Goal: Information Seeking & Learning: Find specific fact

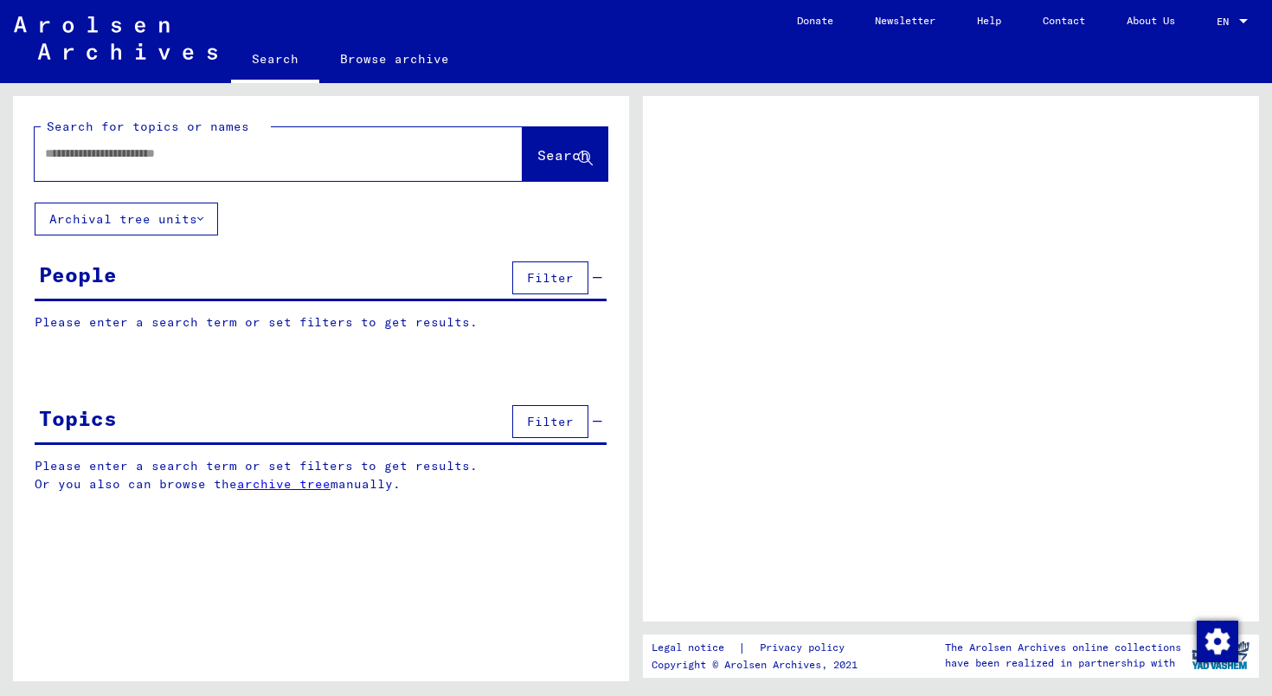
drag, startPoint x: 0, startPoint y: 0, endPoint x: 272, endPoint y: 151, distance: 311.0
click at [272, 151] on input "text" at bounding box center [263, 153] width 436 height 18
type input "*"
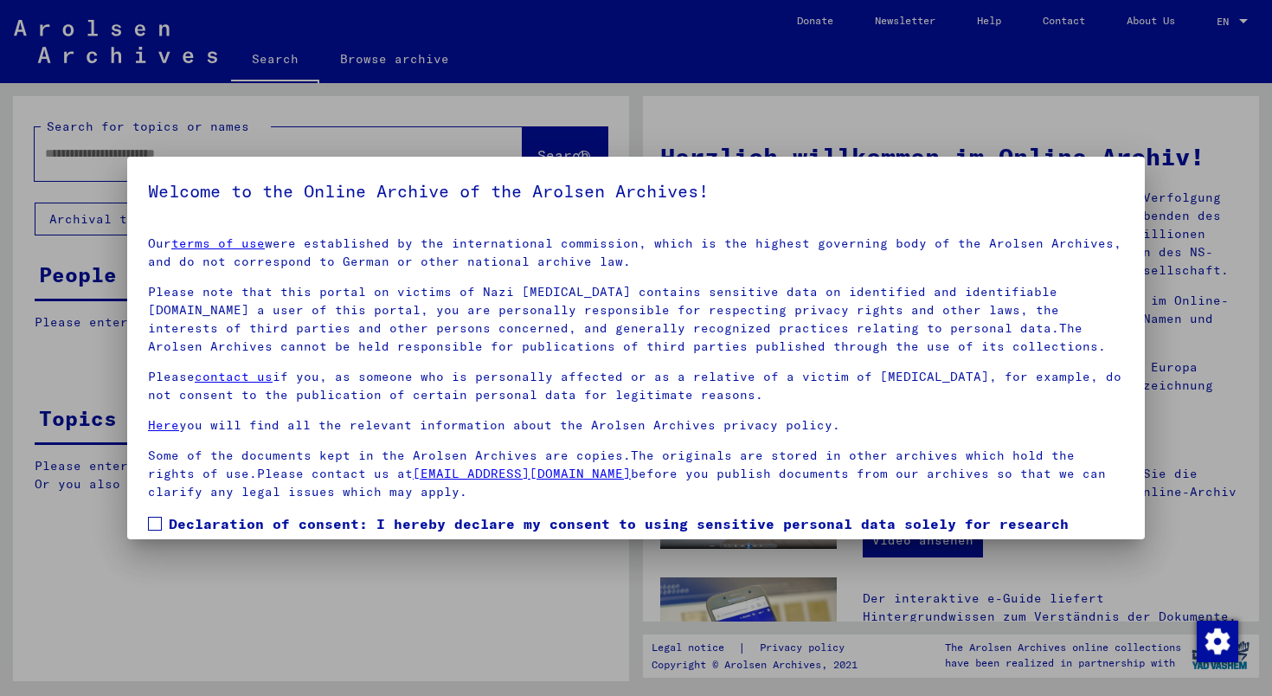
scroll to position [99, 0]
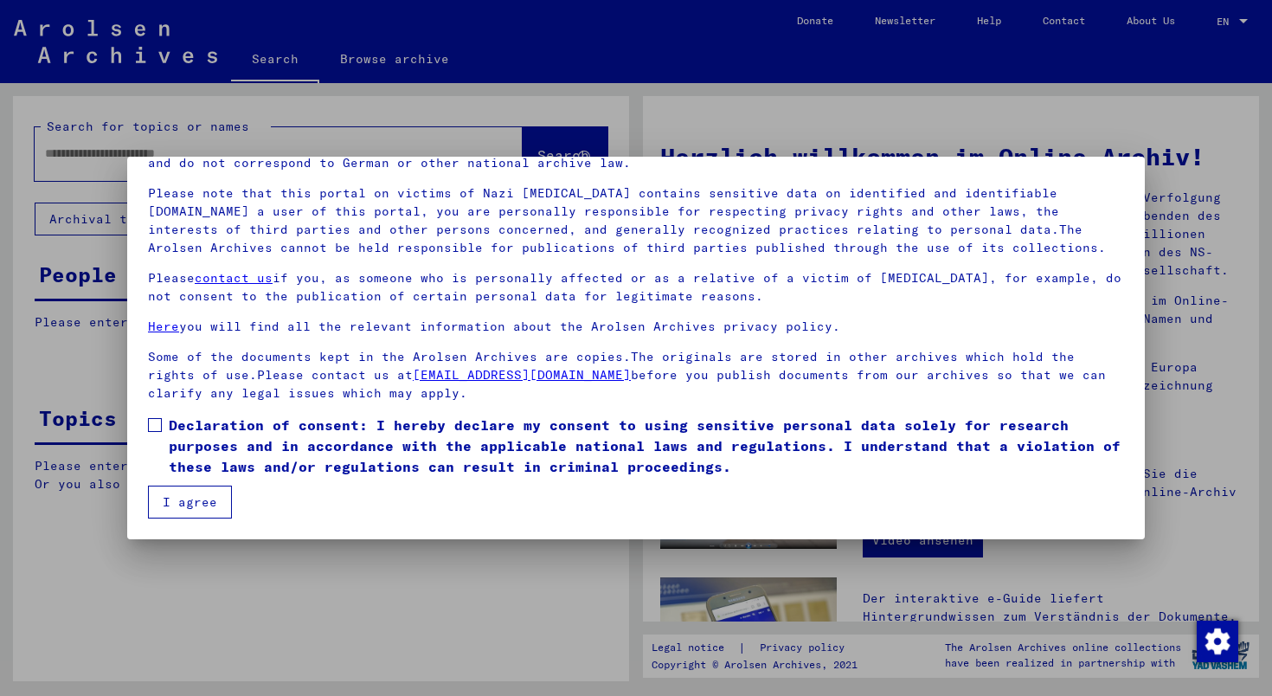
click at [158, 418] on span at bounding box center [155, 425] width 14 height 14
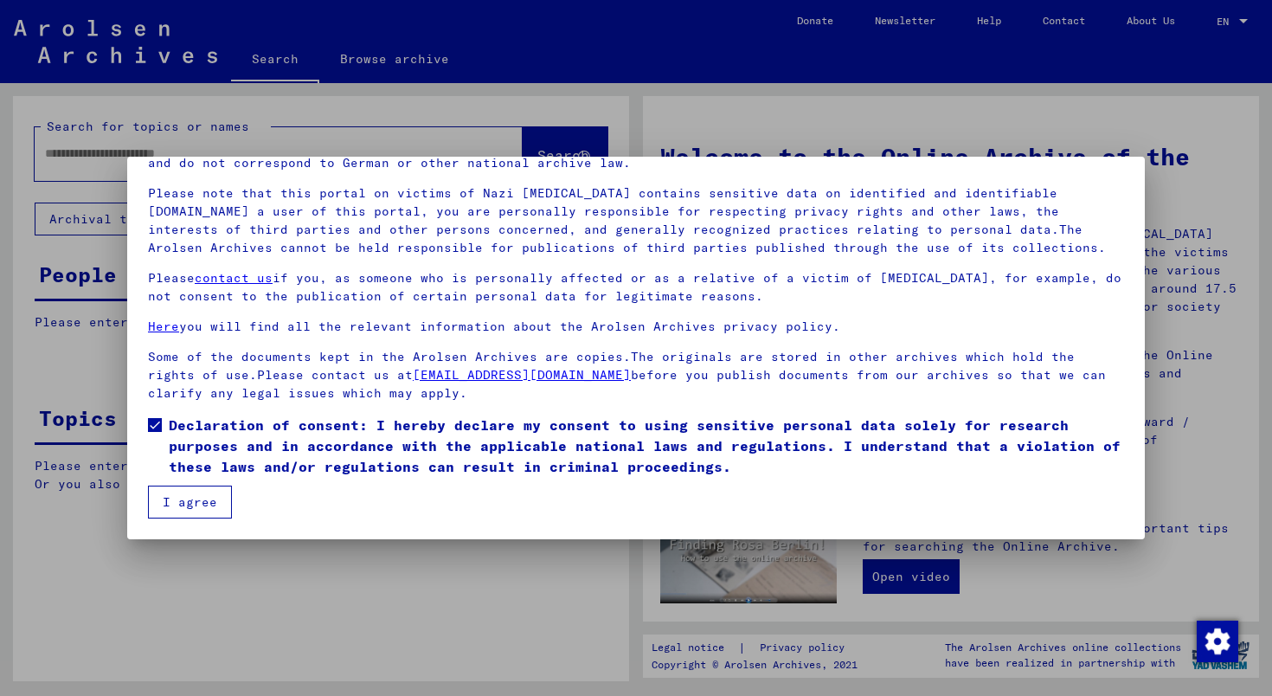
click at [186, 498] on button "I agree" at bounding box center [190, 501] width 84 height 33
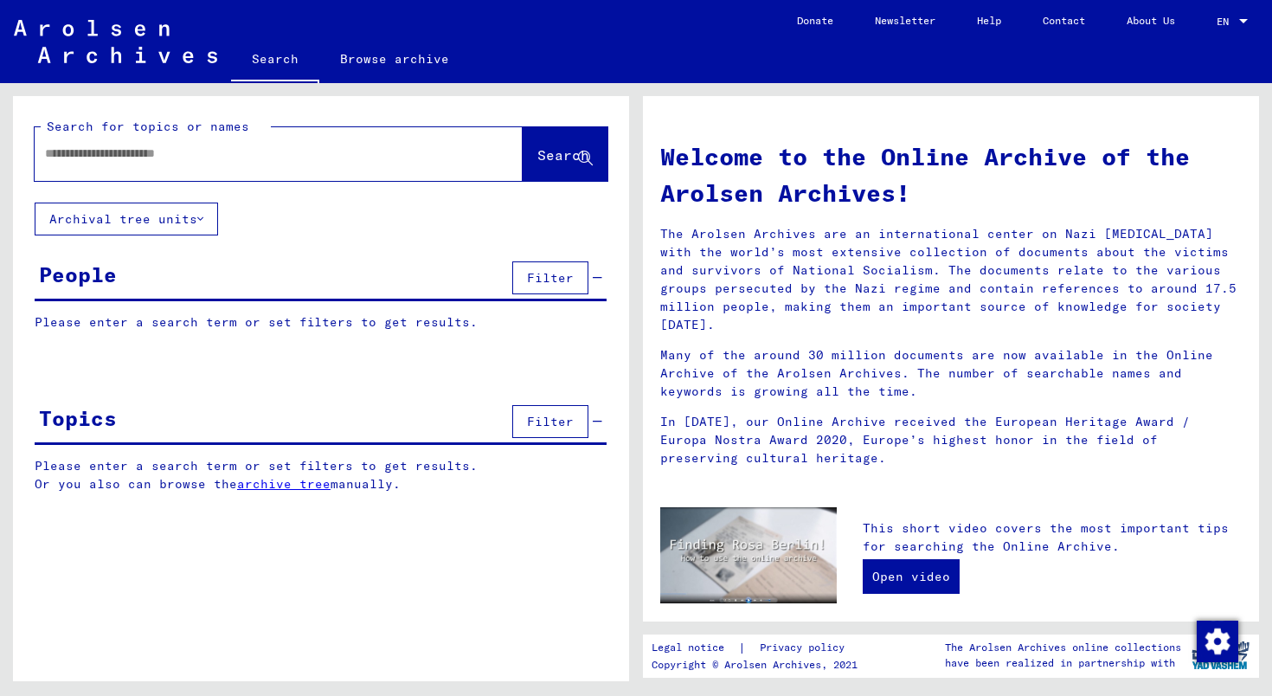
click at [227, 147] on input "text" at bounding box center [258, 153] width 426 height 18
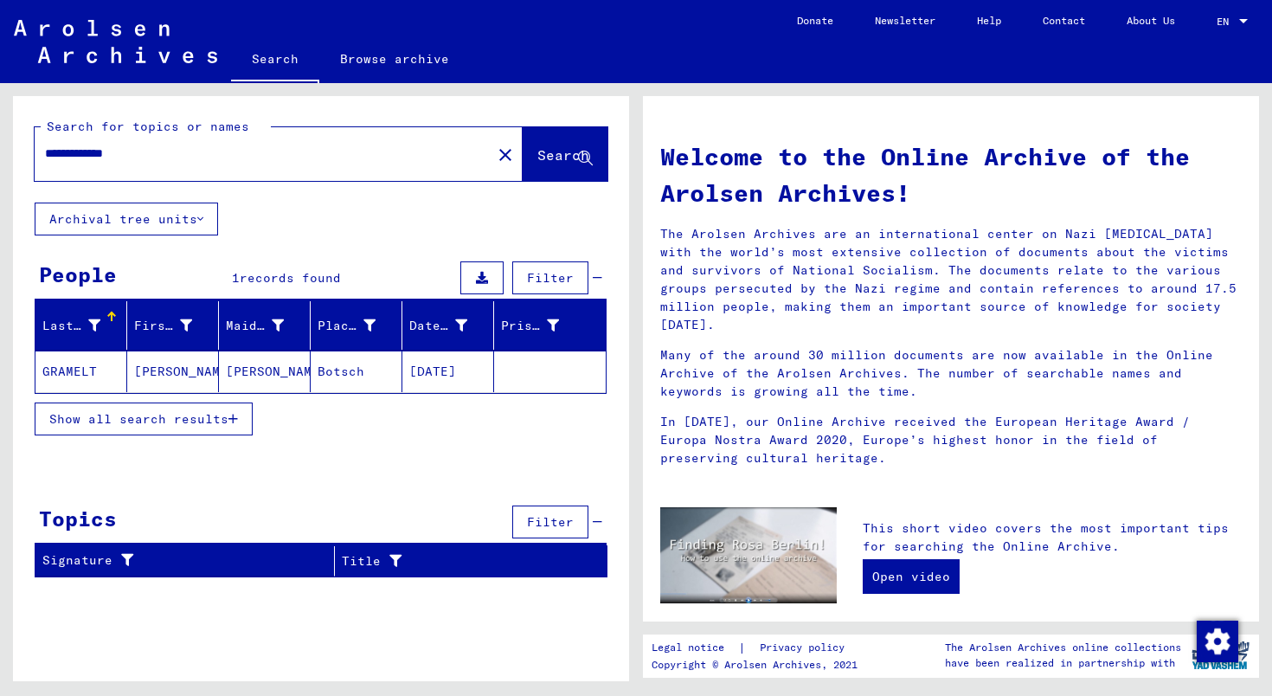
drag, startPoint x: 148, startPoint y: 154, endPoint x: 44, endPoint y: 155, distance: 103.8
click at [44, 155] on div "**********" at bounding box center [253, 153] width 436 height 39
type input "**********"
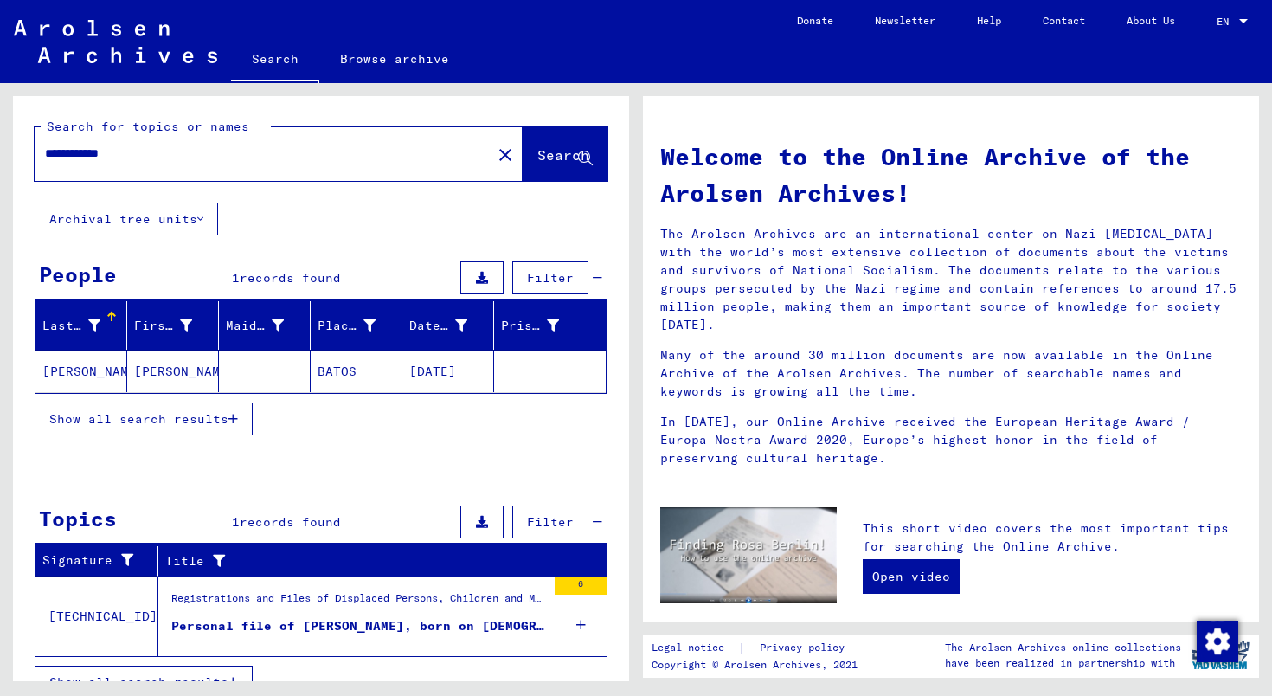
scroll to position [26, 0]
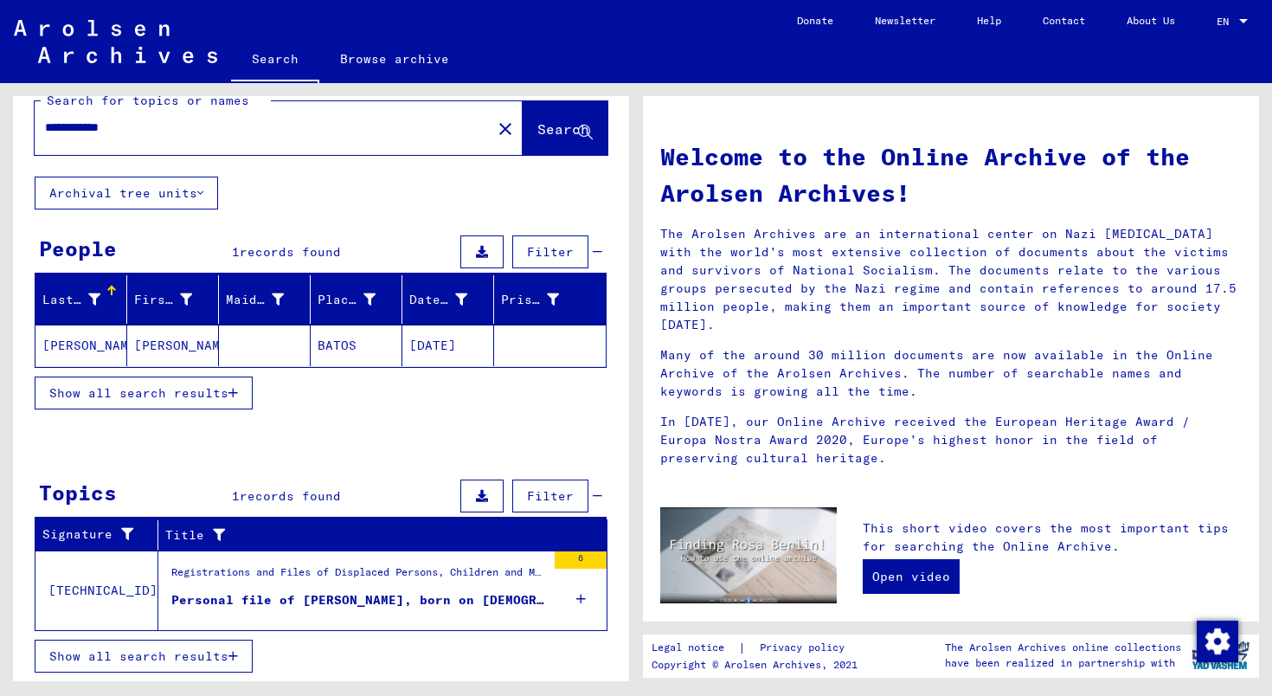
click at [94, 353] on mat-cell "[PERSON_NAME]" at bounding box center [81, 345] width 92 height 42
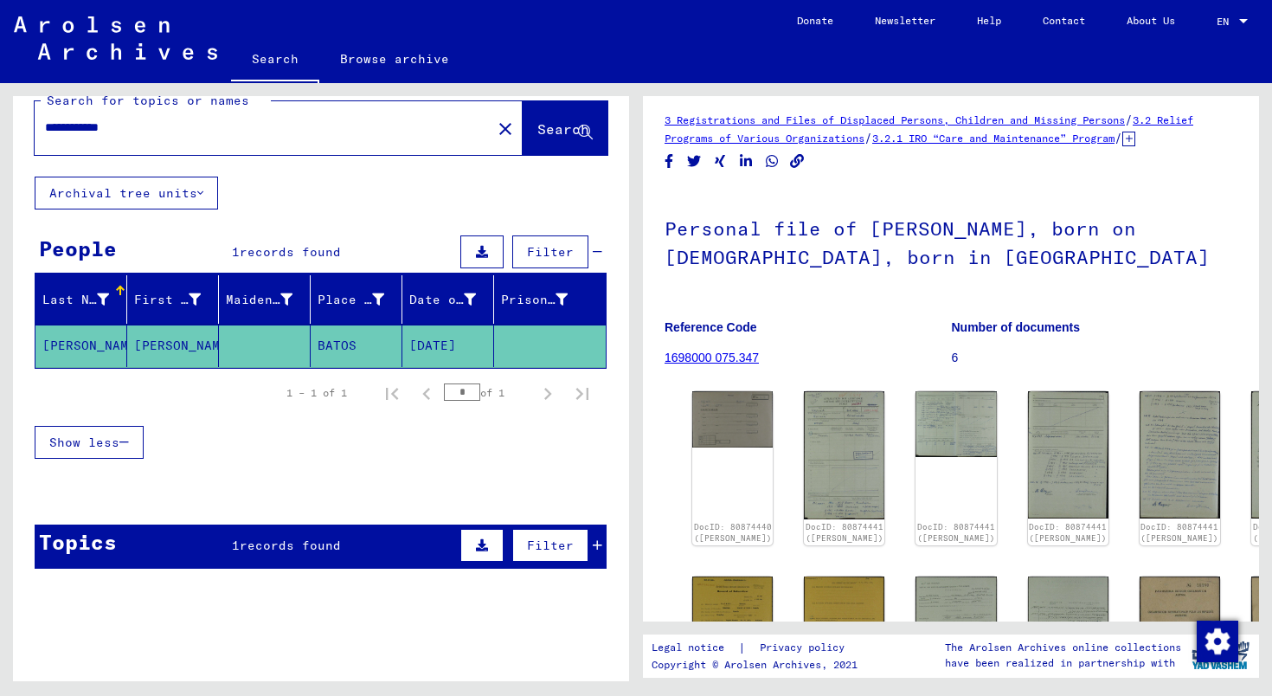
scroll to position [9, 0]
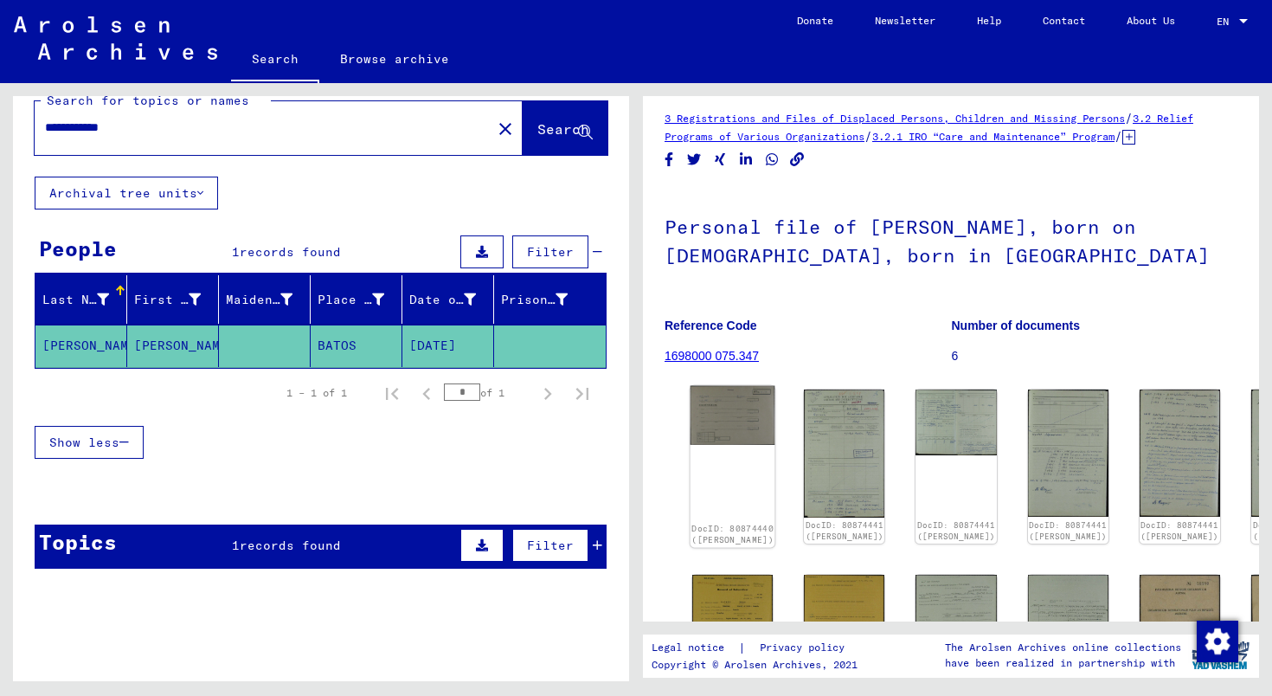
click at [732, 411] on img at bounding box center [732, 415] width 85 height 59
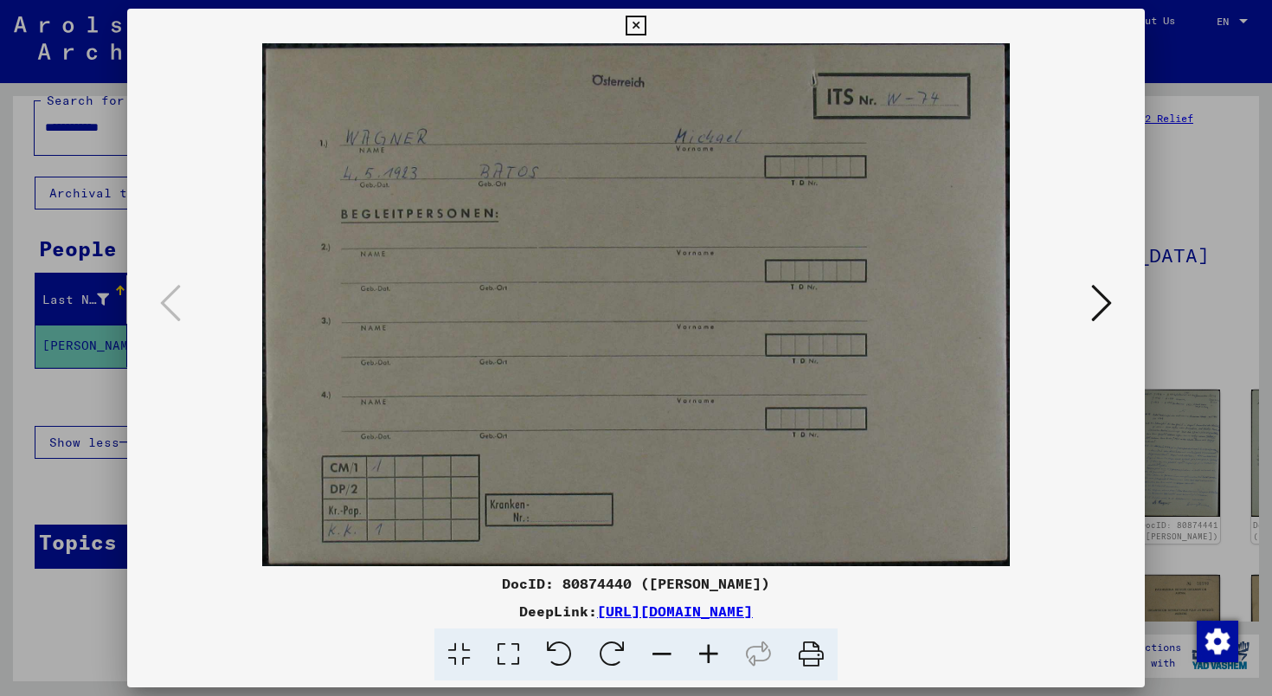
click at [1107, 299] on icon at bounding box center [1101, 303] width 21 height 42
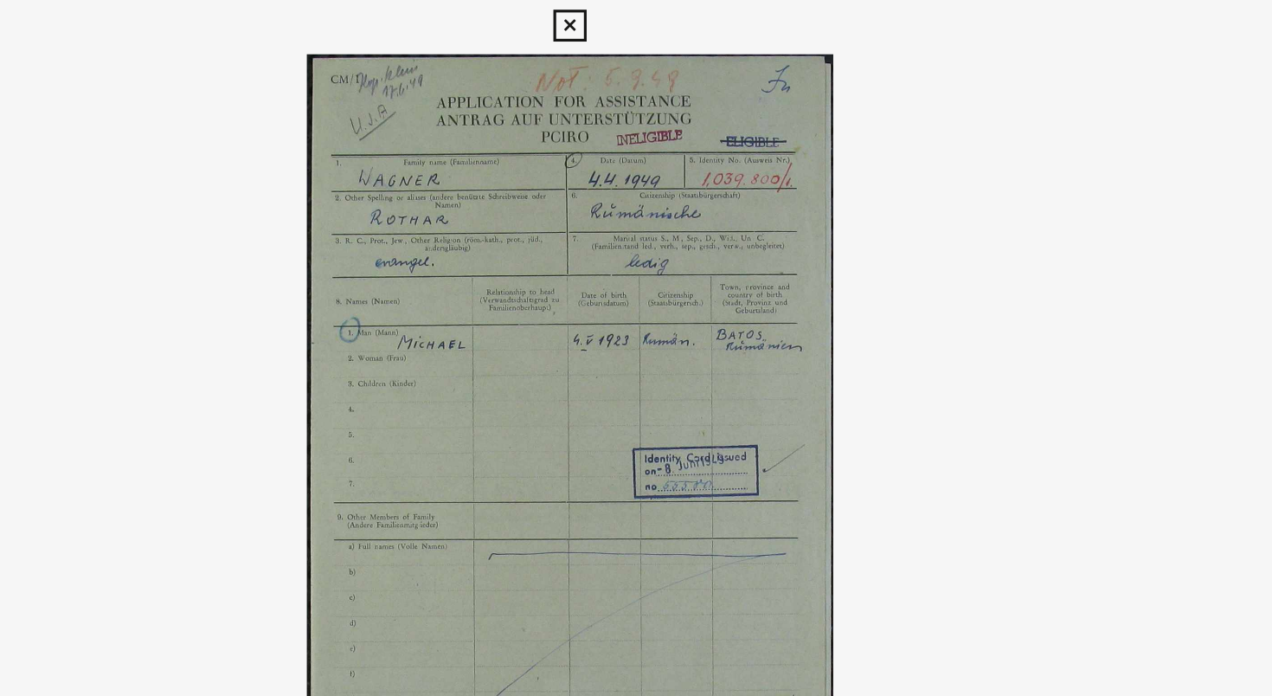
click at [817, 169] on img at bounding box center [636, 304] width 900 height 523
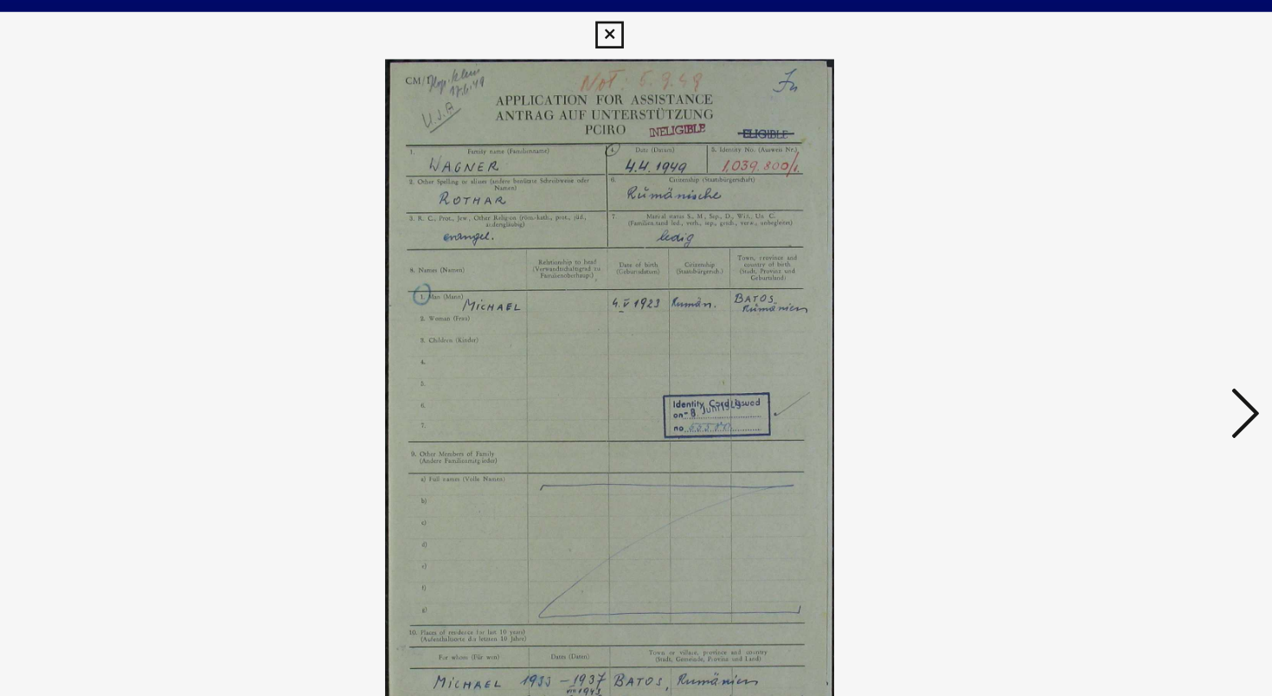
click at [1088, 287] on button at bounding box center [1101, 303] width 31 height 49
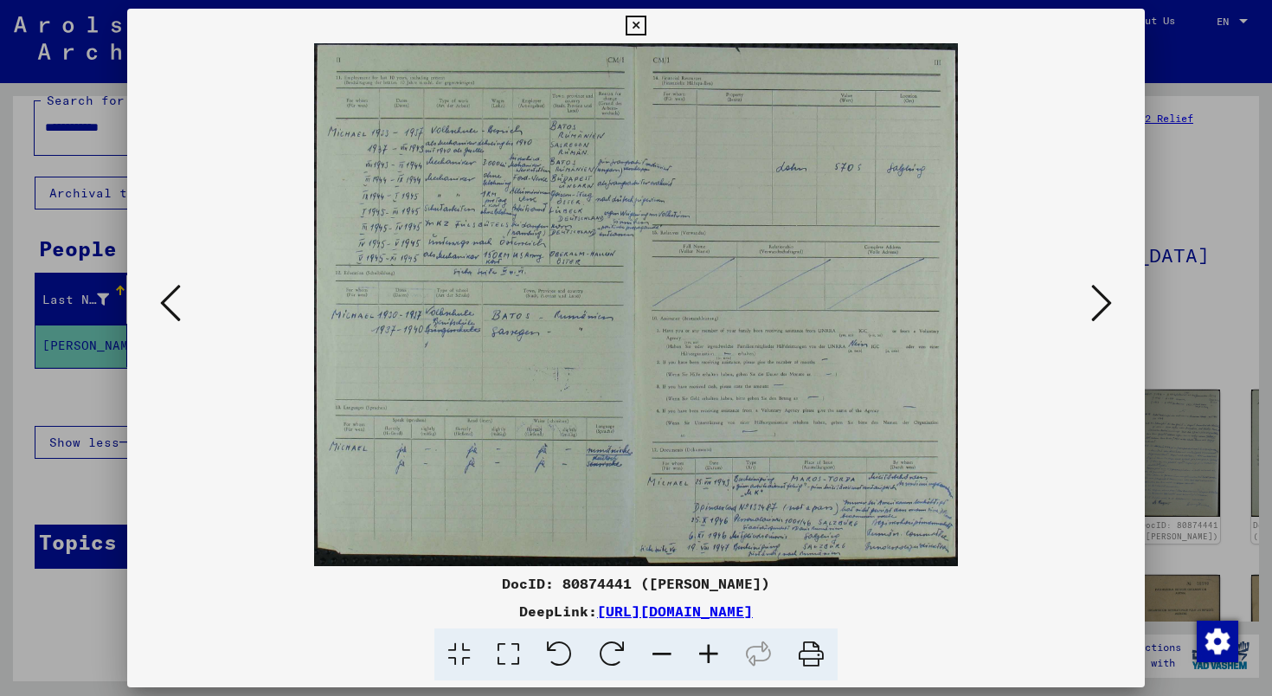
click at [1097, 297] on icon at bounding box center [1101, 303] width 21 height 42
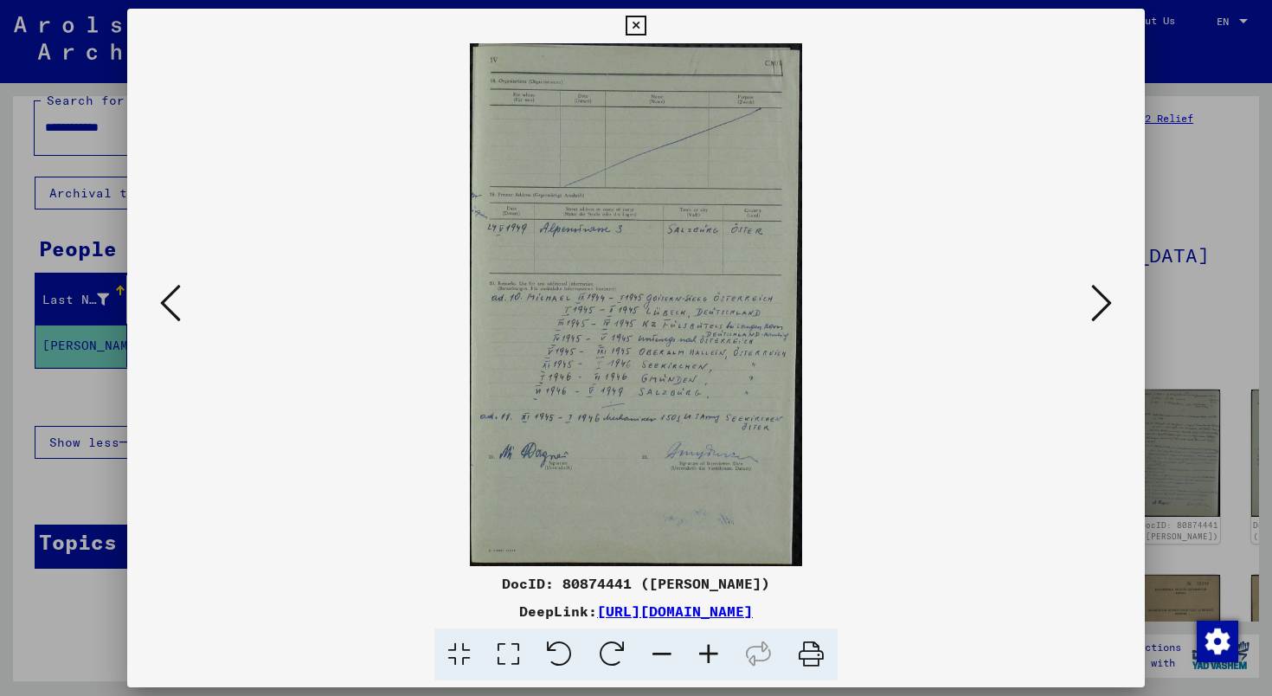
click at [1093, 292] on icon at bounding box center [1101, 303] width 21 height 42
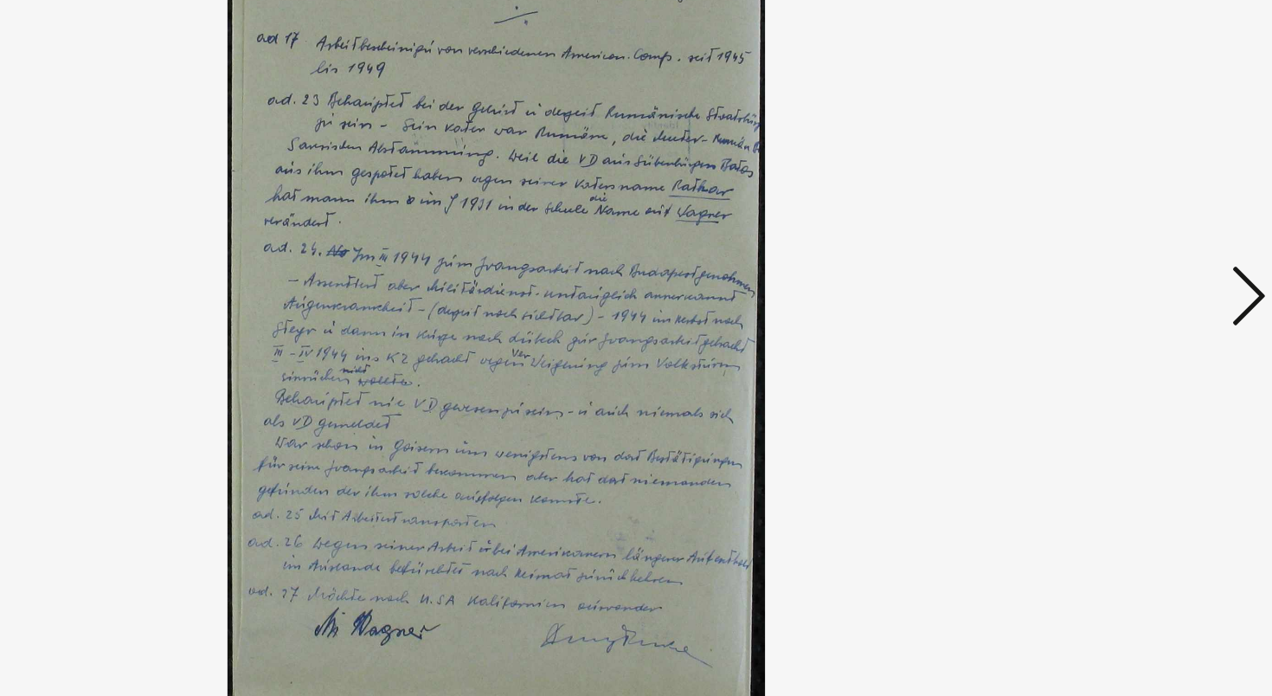
click at [1102, 294] on icon at bounding box center [1101, 303] width 21 height 42
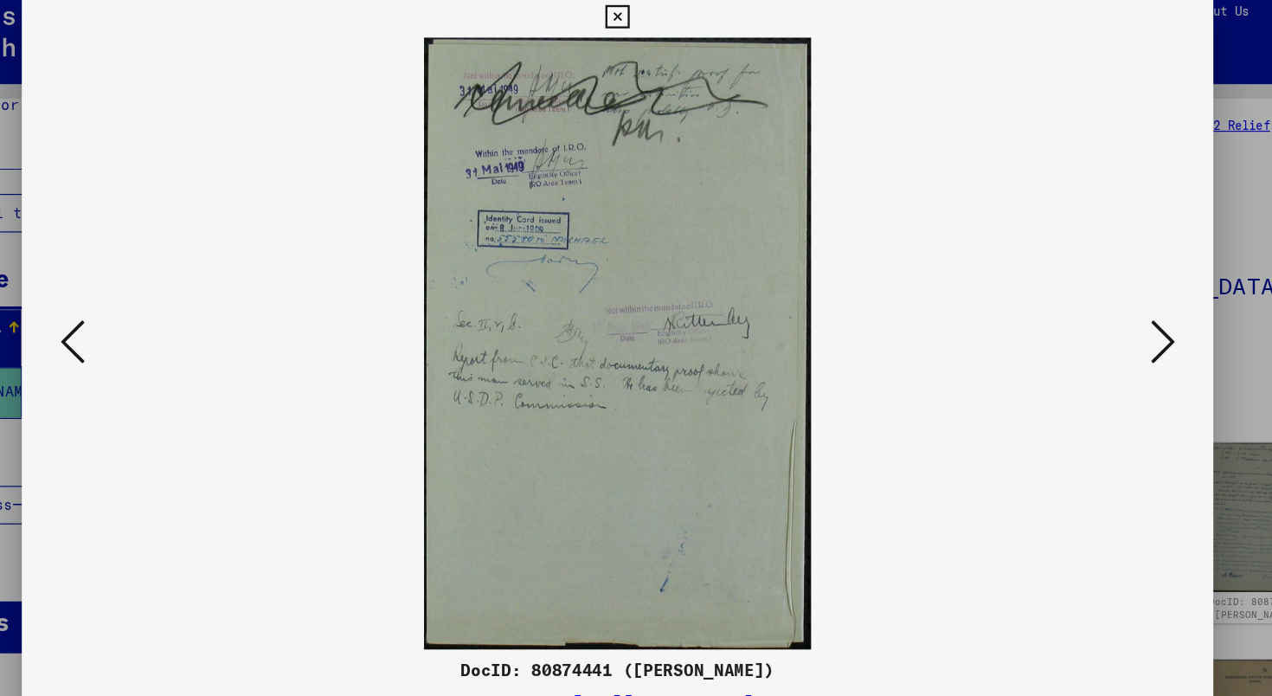
click at [1107, 293] on icon at bounding box center [1101, 303] width 21 height 42
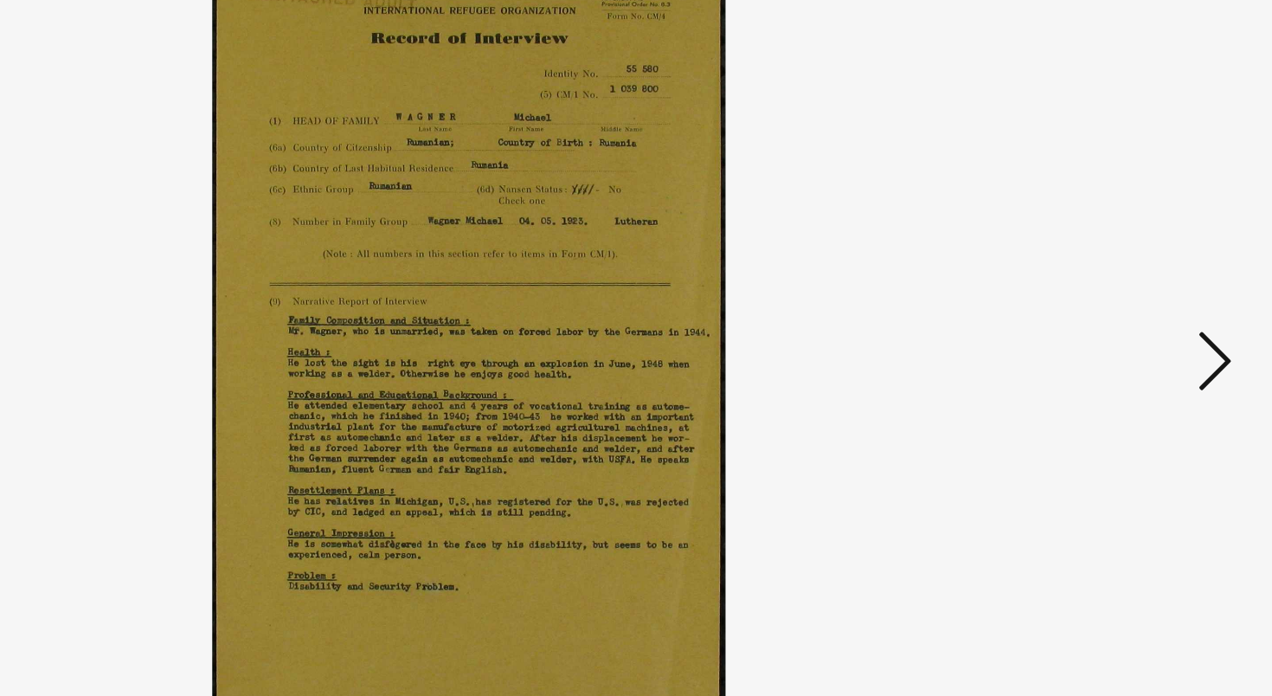
click at [1102, 299] on icon at bounding box center [1101, 303] width 21 height 42
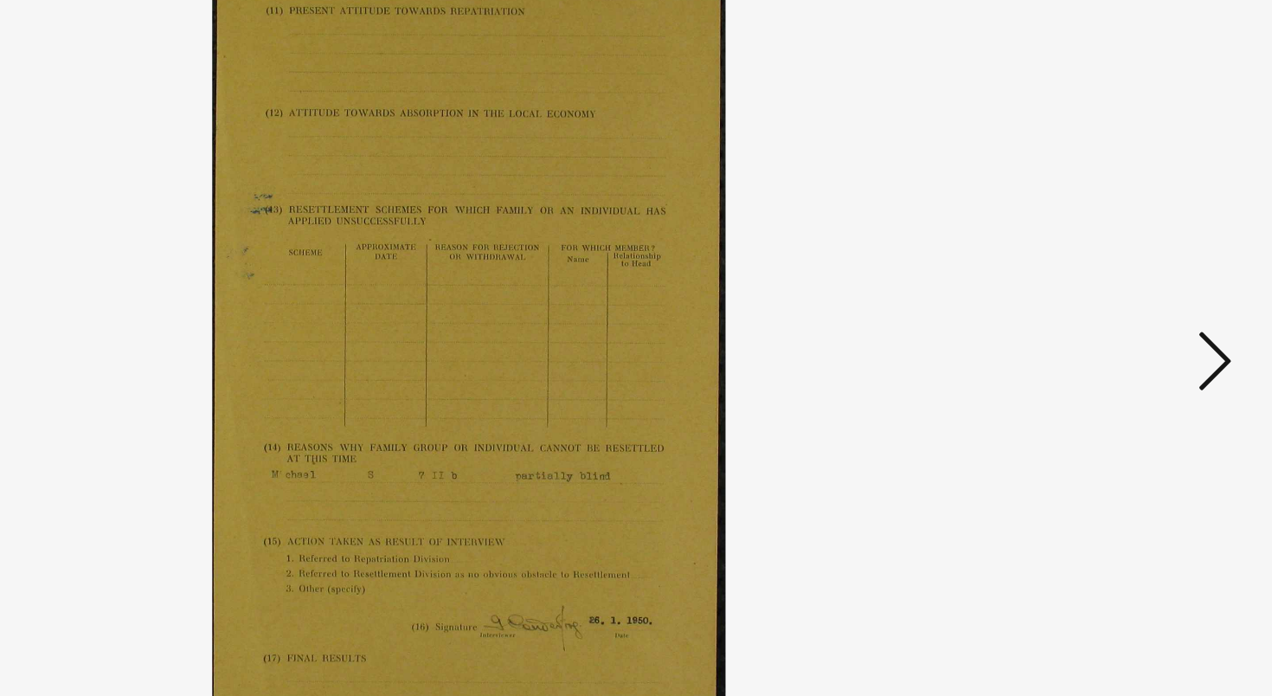
click at [1102, 299] on icon at bounding box center [1101, 303] width 21 height 42
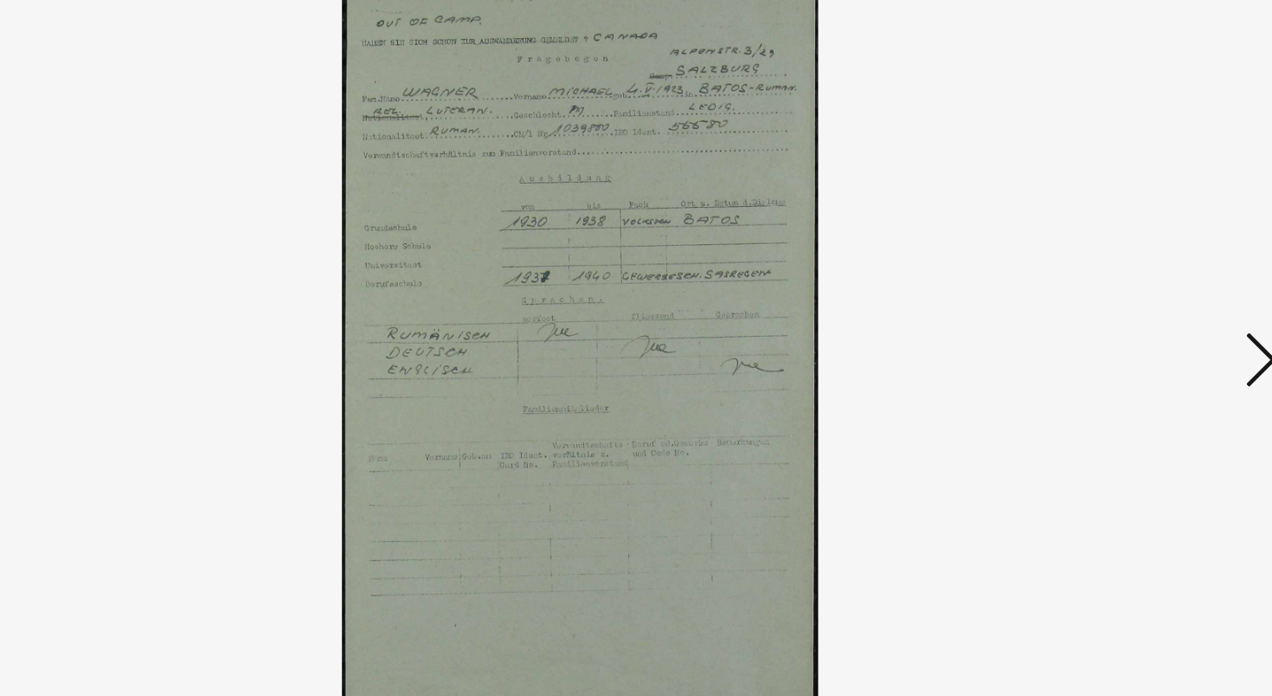
scroll to position [0, 0]
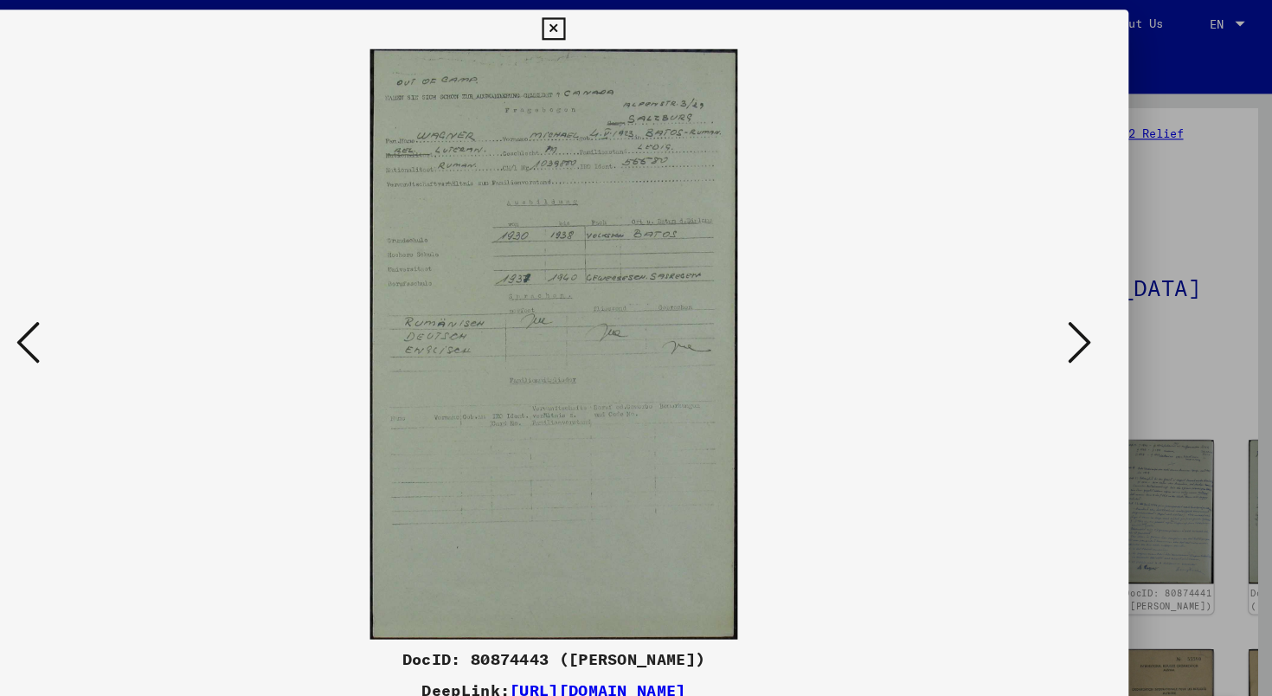
click at [195, 314] on img at bounding box center [636, 304] width 900 height 523
click at [176, 304] on icon at bounding box center [170, 303] width 21 height 42
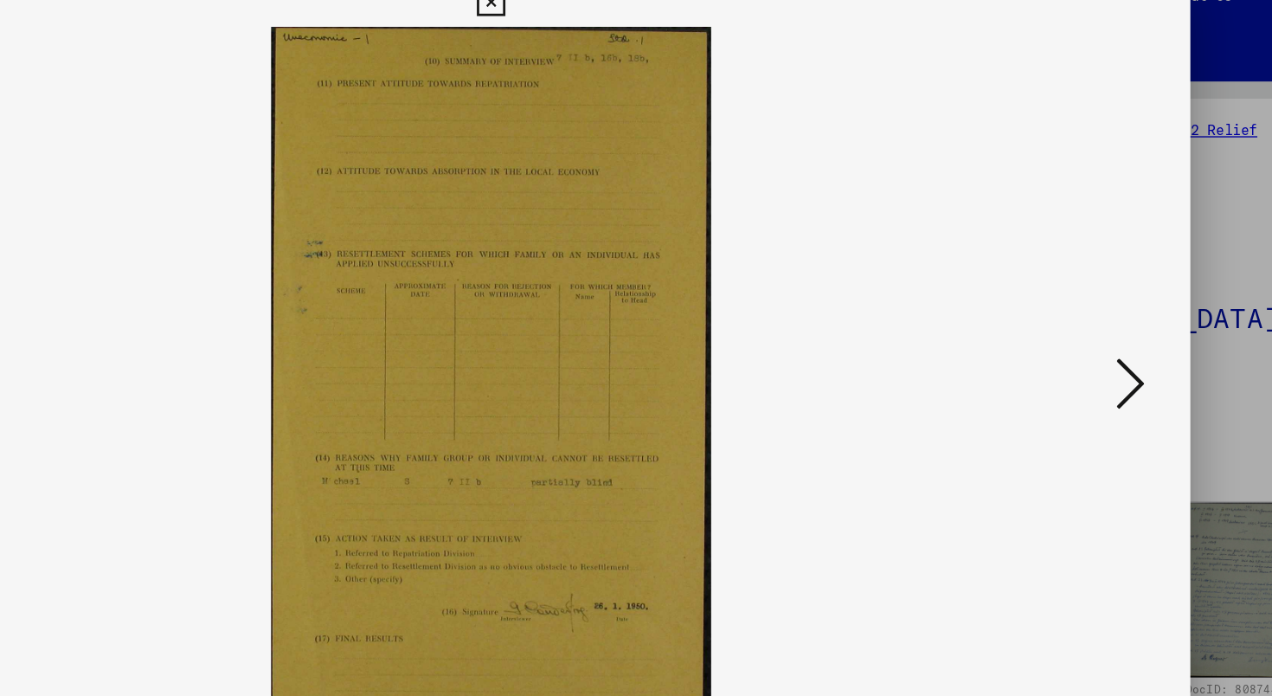
click at [1102, 311] on icon at bounding box center [1101, 303] width 21 height 42
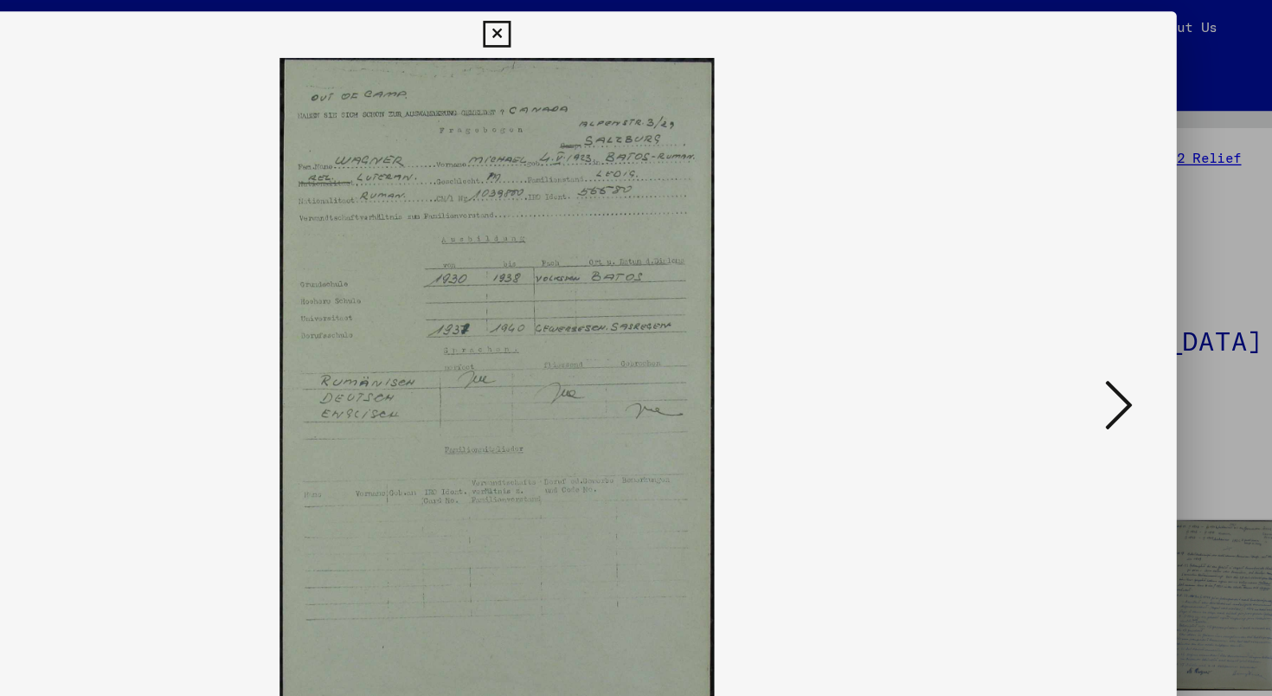
click at [1103, 291] on icon at bounding box center [1101, 303] width 21 height 42
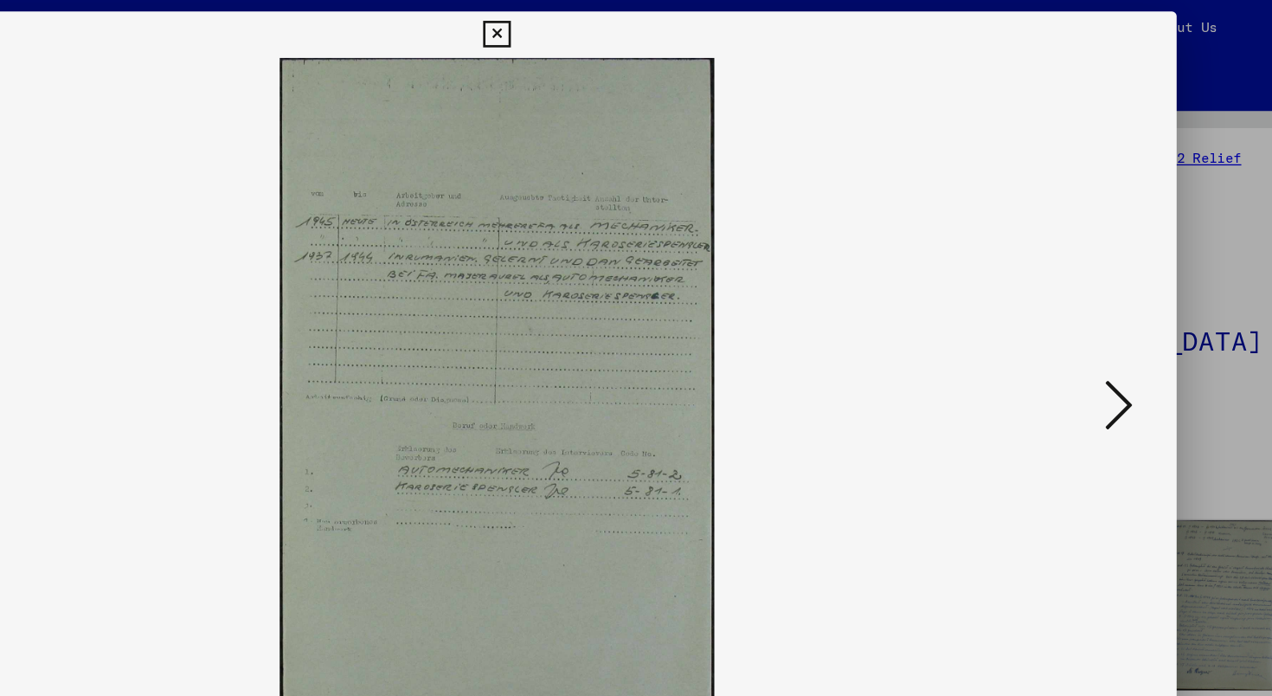
click at [1103, 291] on icon at bounding box center [1101, 303] width 21 height 42
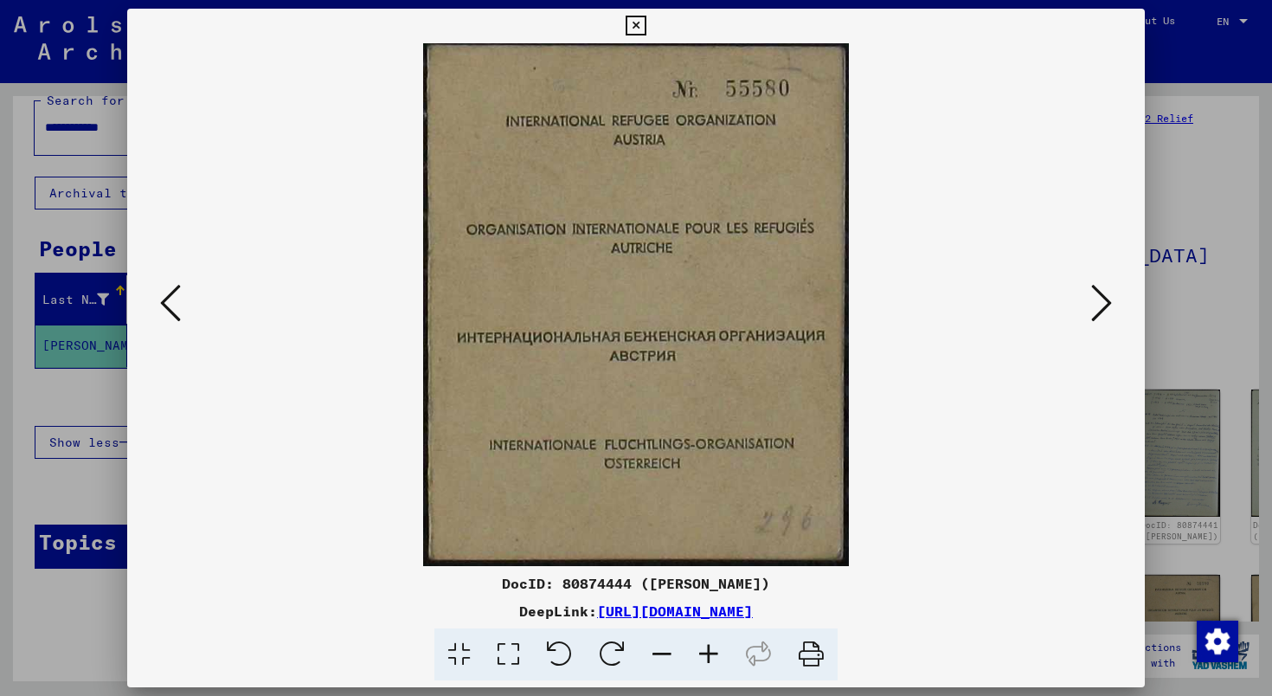
click at [1107, 307] on icon at bounding box center [1101, 303] width 21 height 42
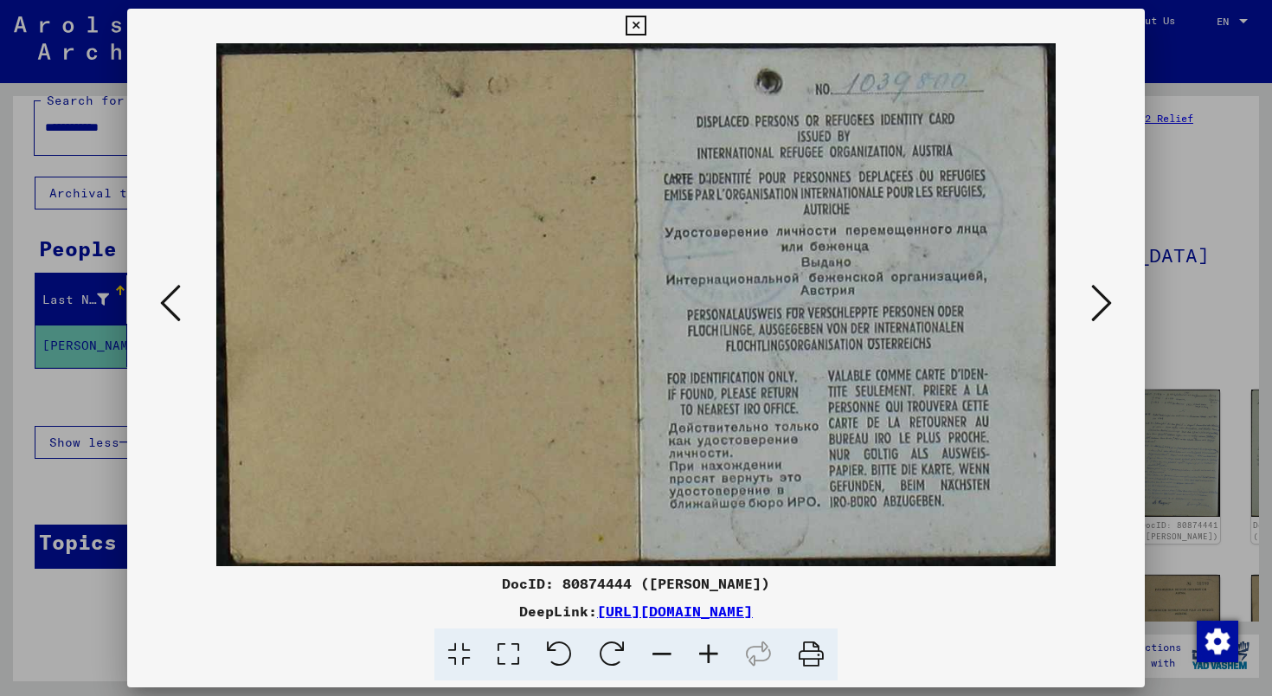
click at [1107, 305] on icon at bounding box center [1101, 303] width 21 height 42
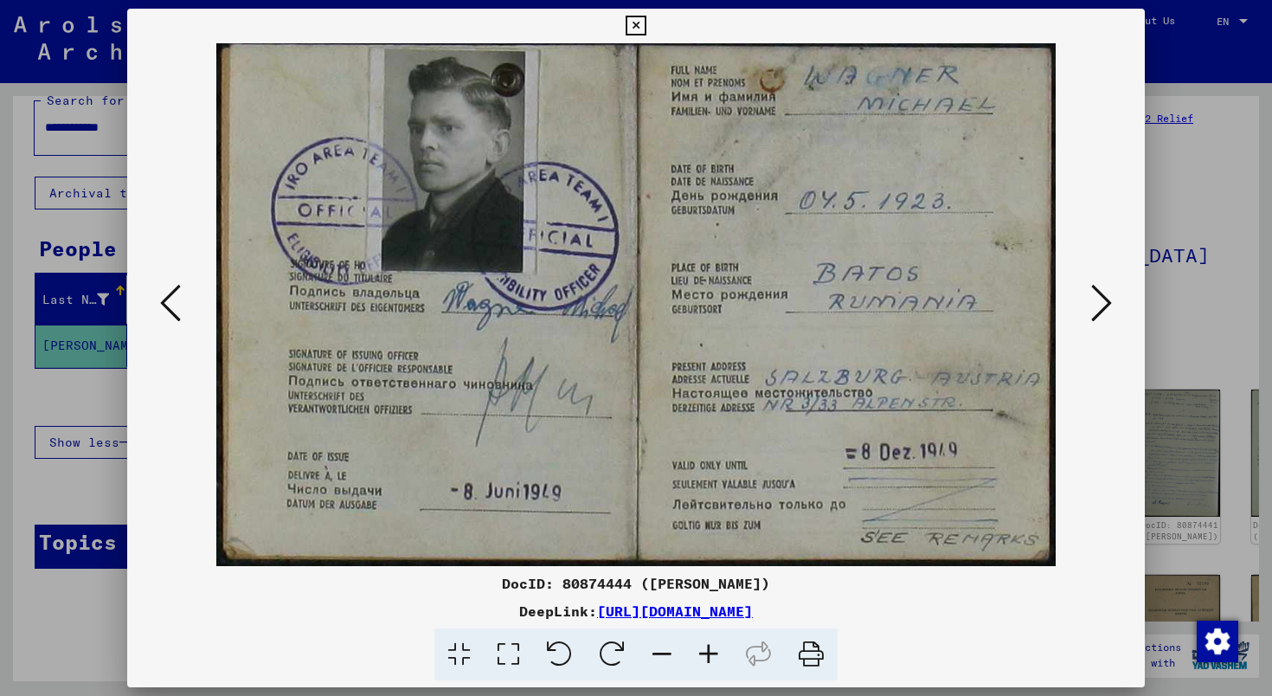
click at [1107, 305] on icon at bounding box center [1101, 303] width 21 height 42
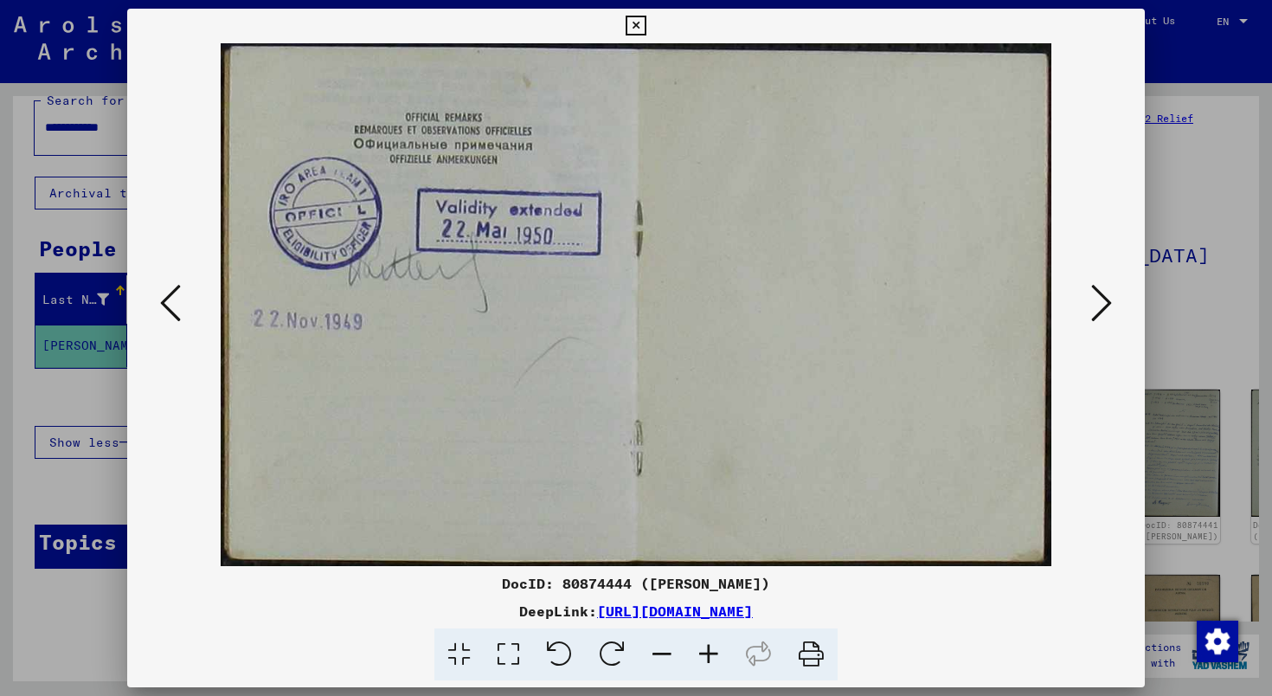
click at [1107, 305] on icon at bounding box center [1101, 303] width 21 height 42
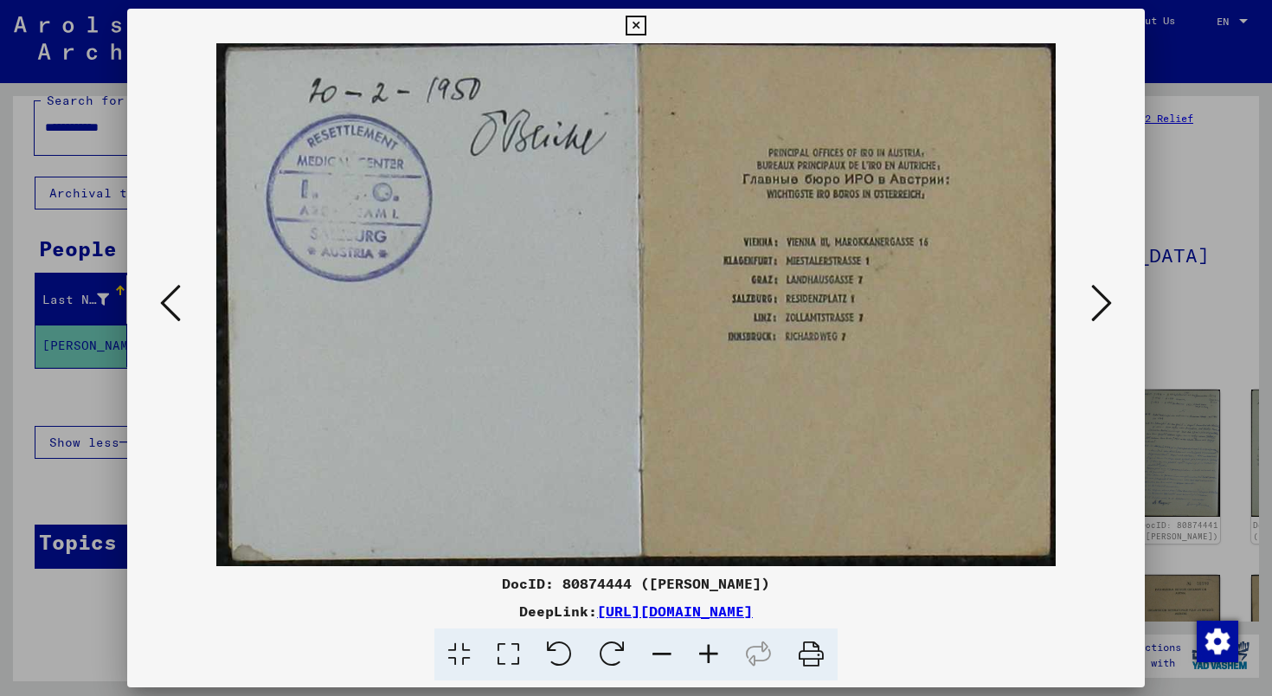
click at [1107, 305] on icon at bounding box center [1101, 303] width 21 height 42
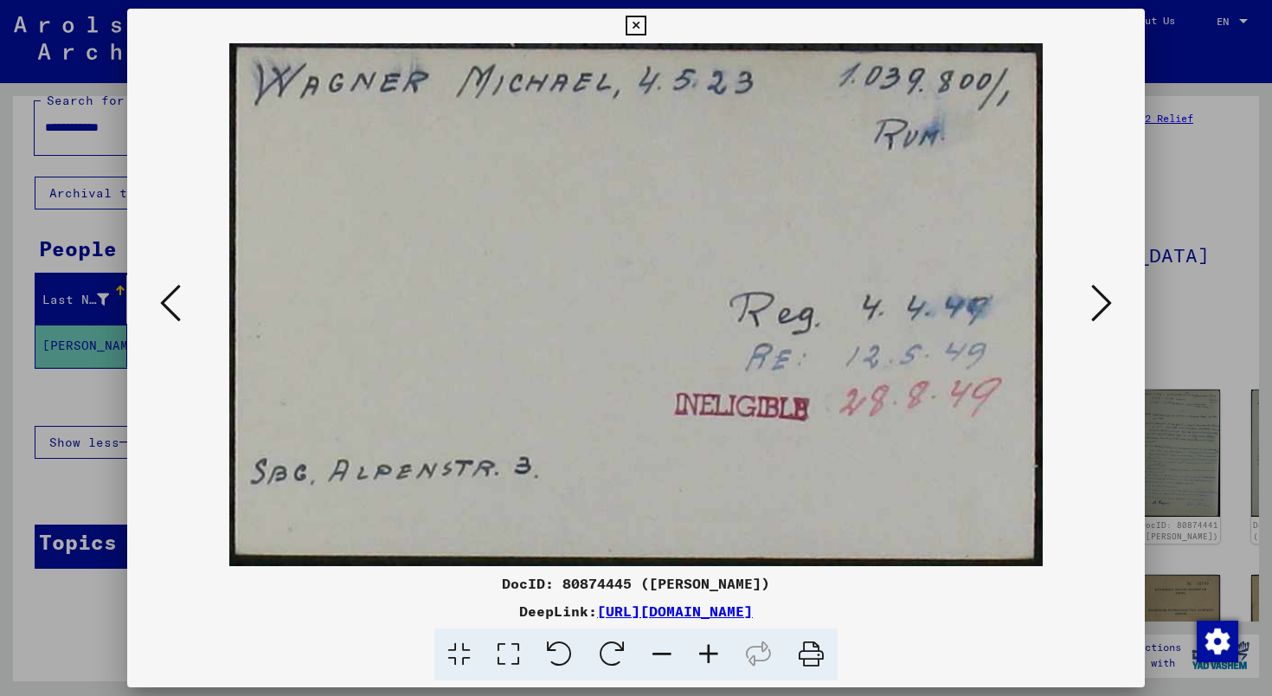
click at [1107, 305] on icon at bounding box center [1101, 303] width 21 height 42
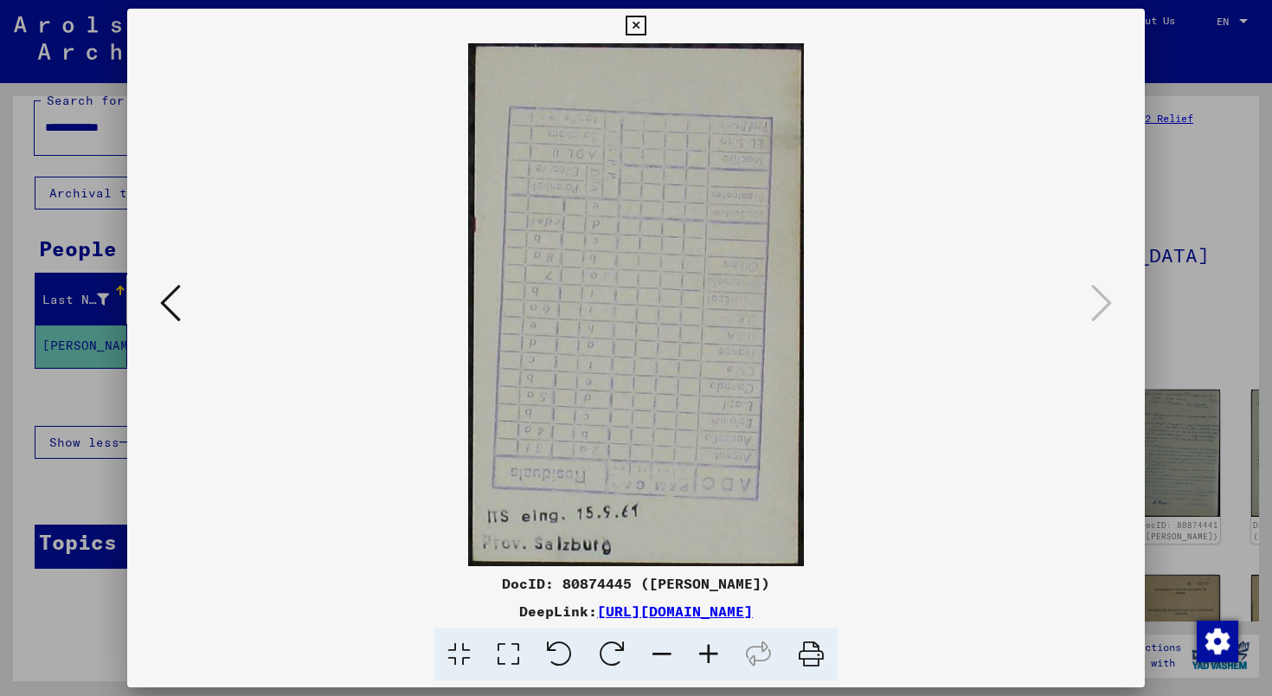
click at [1216, 124] on div at bounding box center [636, 348] width 1272 height 696
